Goal: Task Accomplishment & Management: Use online tool/utility

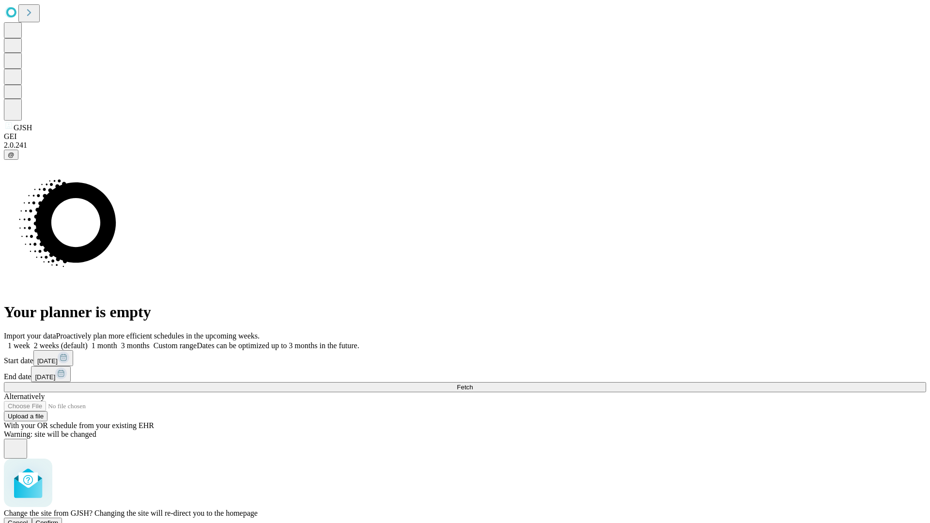
click at [59, 519] on span "Confirm" at bounding box center [47, 522] width 23 height 7
click at [88, 341] on label "2 weeks (default)" at bounding box center [59, 345] width 58 height 8
click at [473, 384] on span "Fetch" at bounding box center [465, 387] width 16 height 7
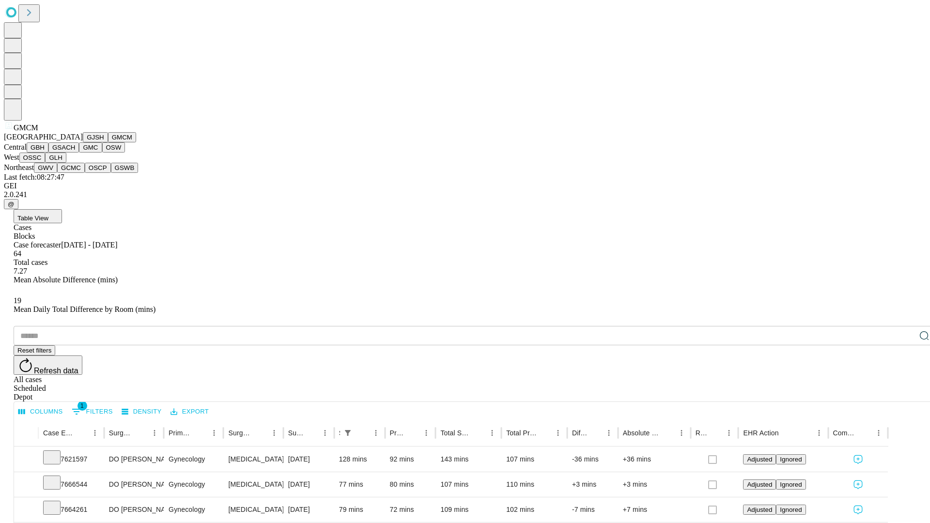
click at [48, 153] on button "GBH" at bounding box center [38, 147] width 22 height 10
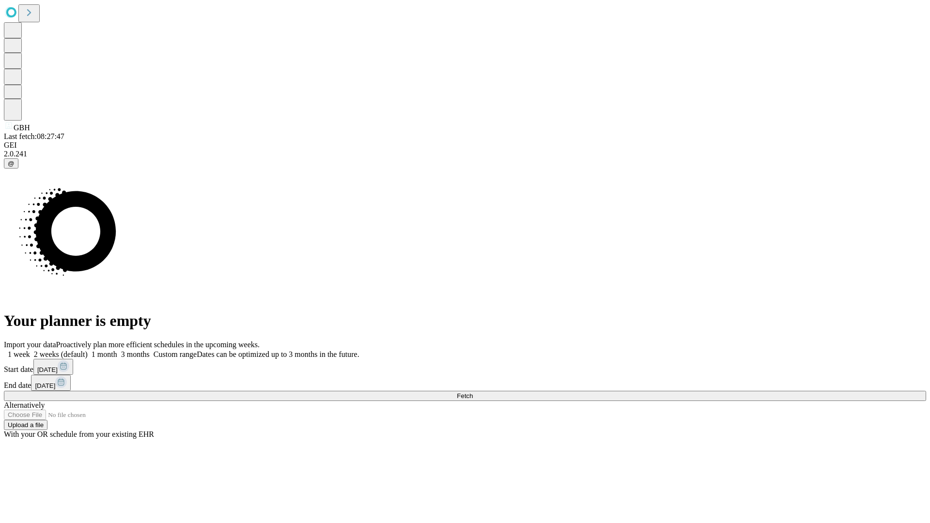
click at [88, 350] on label "2 weeks (default)" at bounding box center [59, 354] width 58 height 8
click at [473, 392] on span "Fetch" at bounding box center [465, 395] width 16 height 7
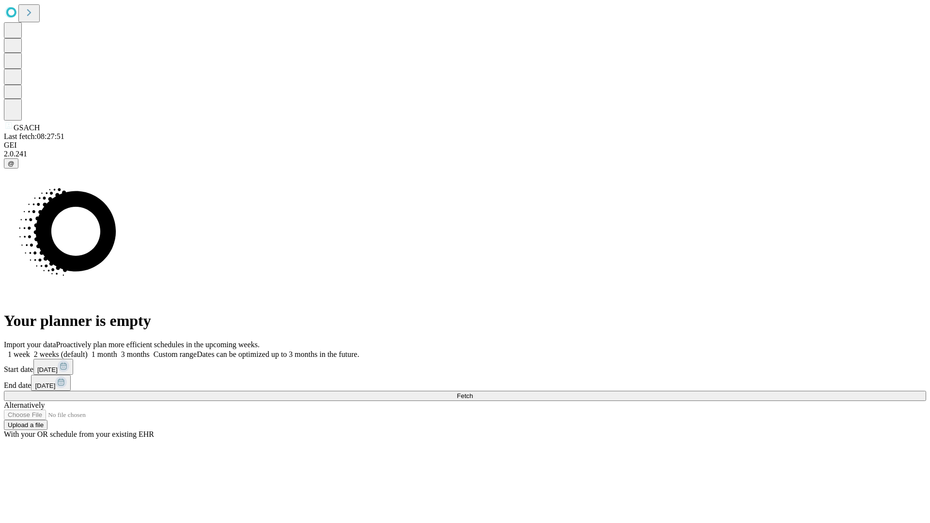
click at [473, 392] on span "Fetch" at bounding box center [465, 395] width 16 height 7
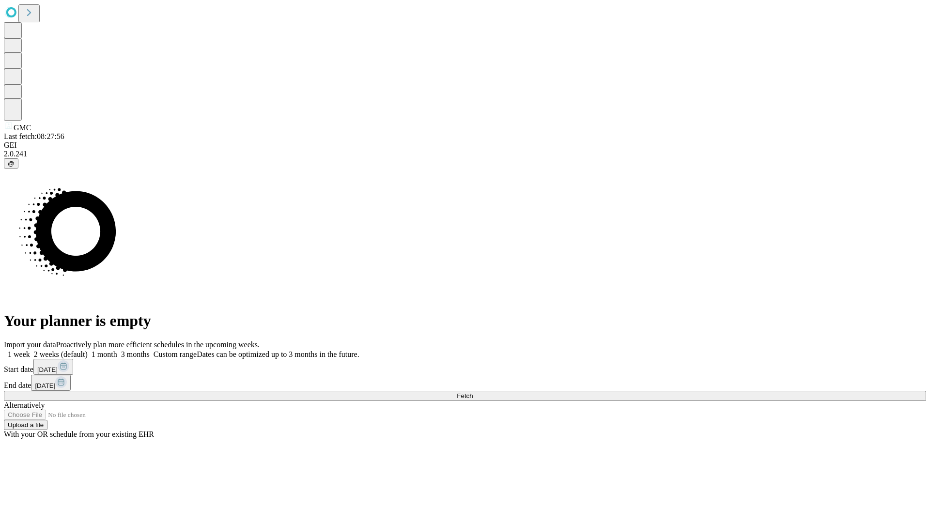
click at [473, 392] on span "Fetch" at bounding box center [465, 395] width 16 height 7
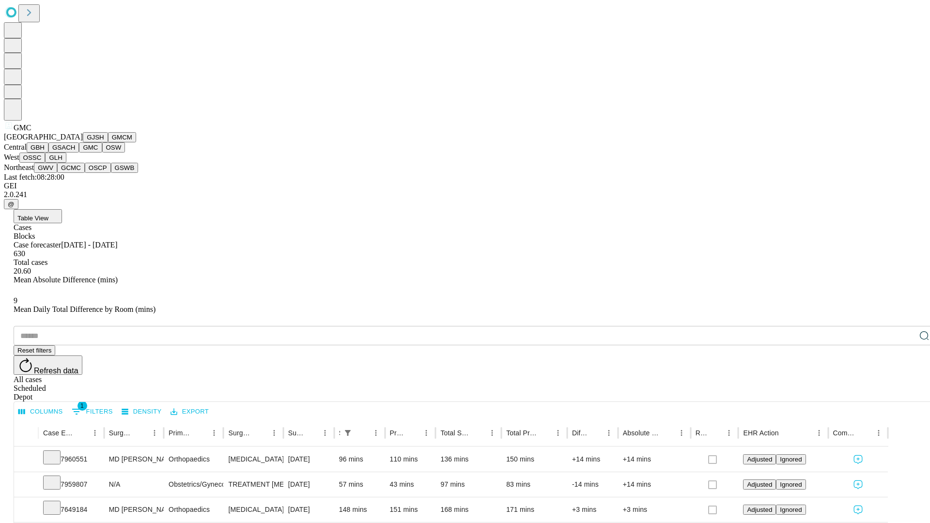
click at [102, 153] on button "OSW" at bounding box center [113, 147] width 23 height 10
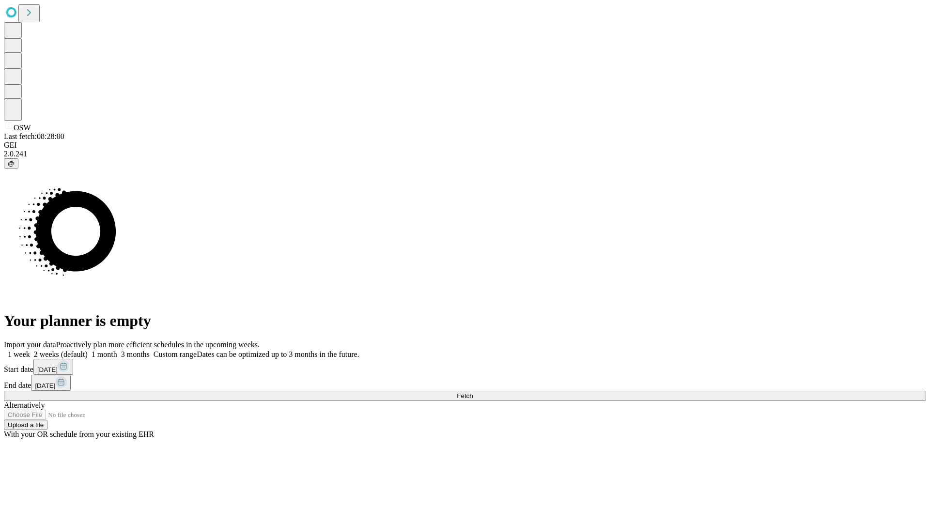
click at [88, 350] on label "2 weeks (default)" at bounding box center [59, 354] width 58 height 8
click at [473, 392] on span "Fetch" at bounding box center [465, 395] width 16 height 7
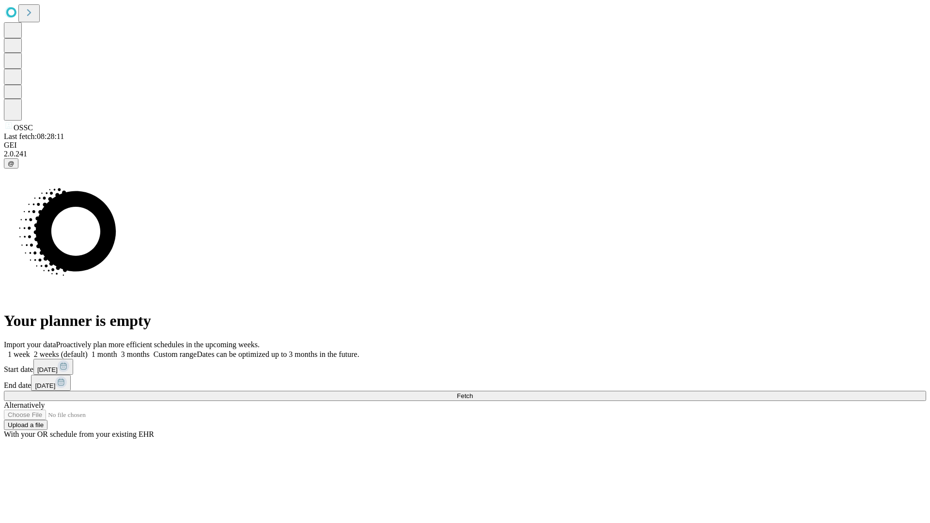
click at [88, 350] on label "2 weeks (default)" at bounding box center [59, 354] width 58 height 8
click at [473, 392] on span "Fetch" at bounding box center [465, 395] width 16 height 7
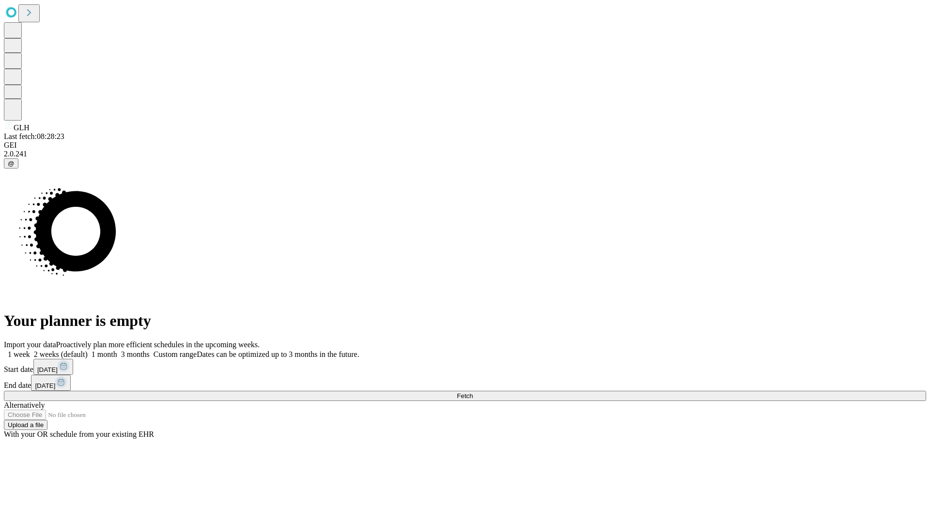
click at [88, 350] on label "2 weeks (default)" at bounding box center [59, 354] width 58 height 8
click at [473, 392] on span "Fetch" at bounding box center [465, 395] width 16 height 7
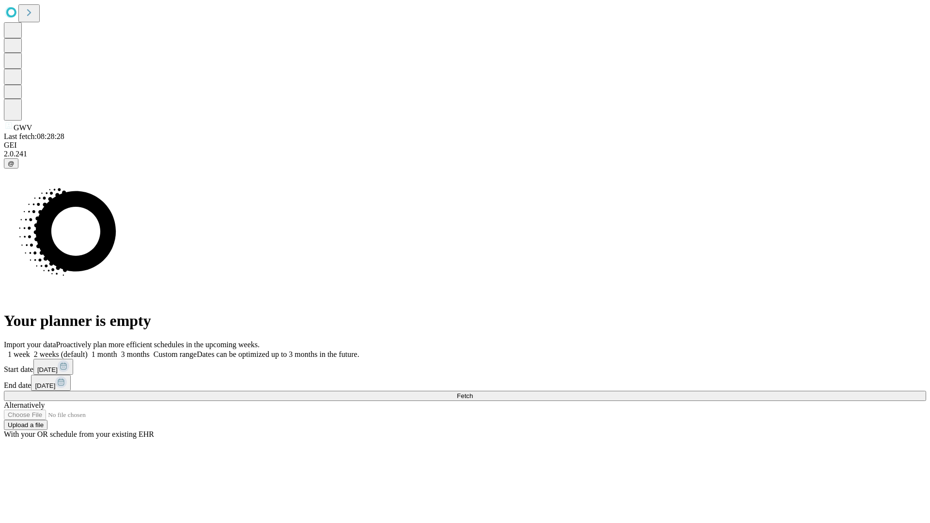
click at [473, 392] on span "Fetch" at bounding box center [465, 395] width 16 height 7
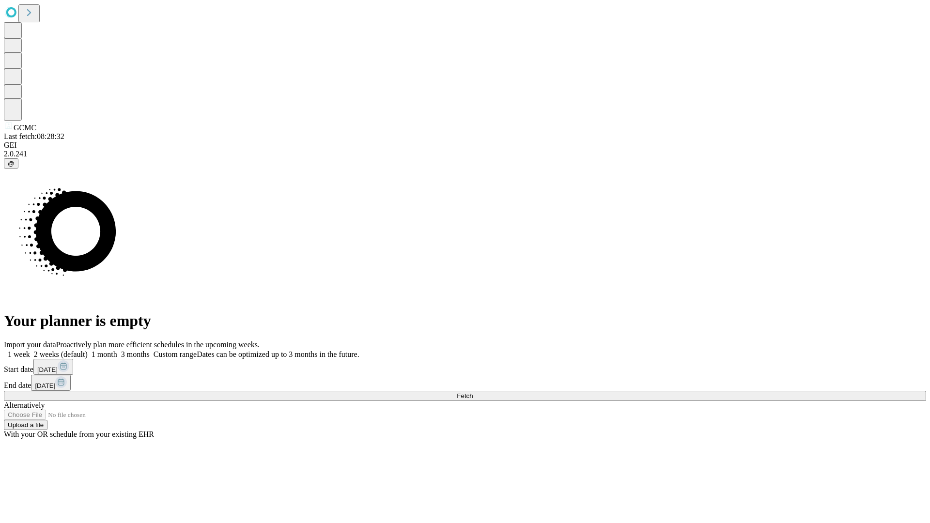
click at [88, 350] on label "2 weeks (default)" at bounding box center [59, 354] width 58 height 8
click at [473, 392] on span "Fetch" at bounding box center [465, 395] width 16 height 7
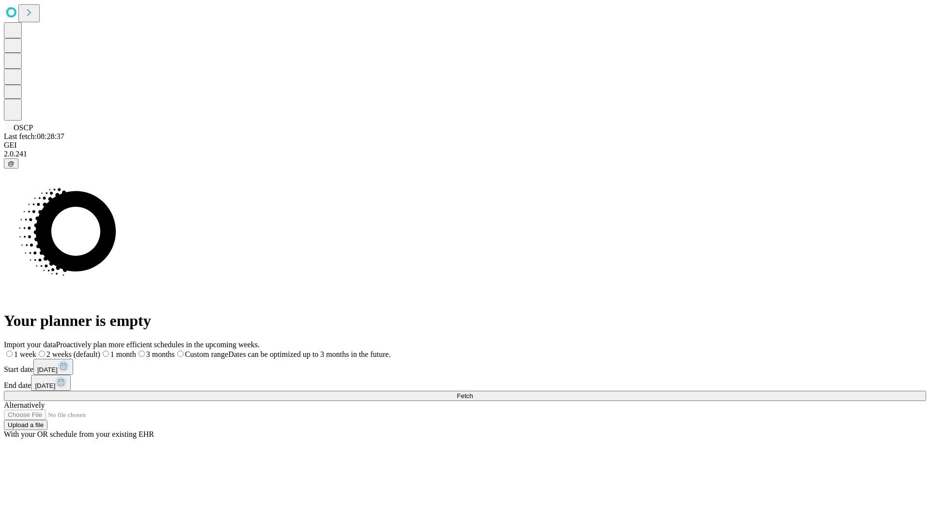
click at [100, 350] on label "2 weeks (default)" at bounding box center [68, 354] width 64 height 8
click at [473, 392] on span "Fetch" at bounding box center [465, 395] width 16 height 7
